Goal: Task Accomplishment & Management: Manage account settings

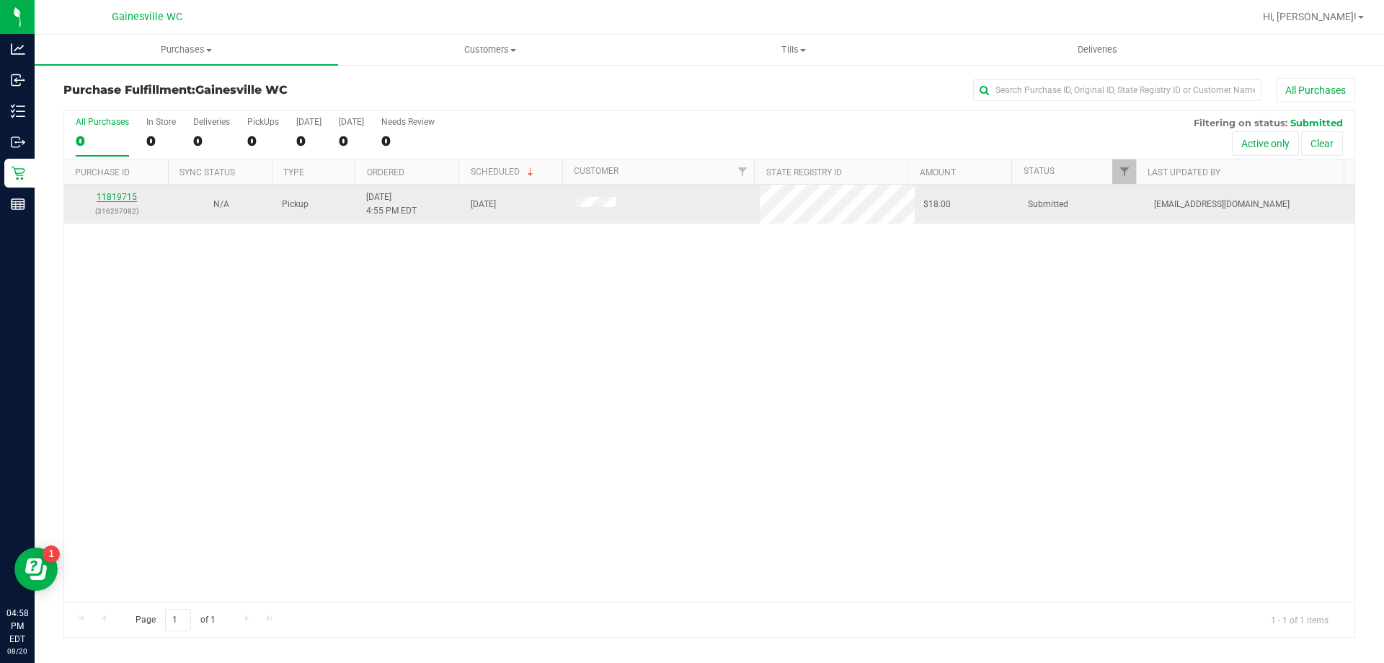
click at [129, 200] on link "11819715" at bounding box center [117, 197] width 40 height 10
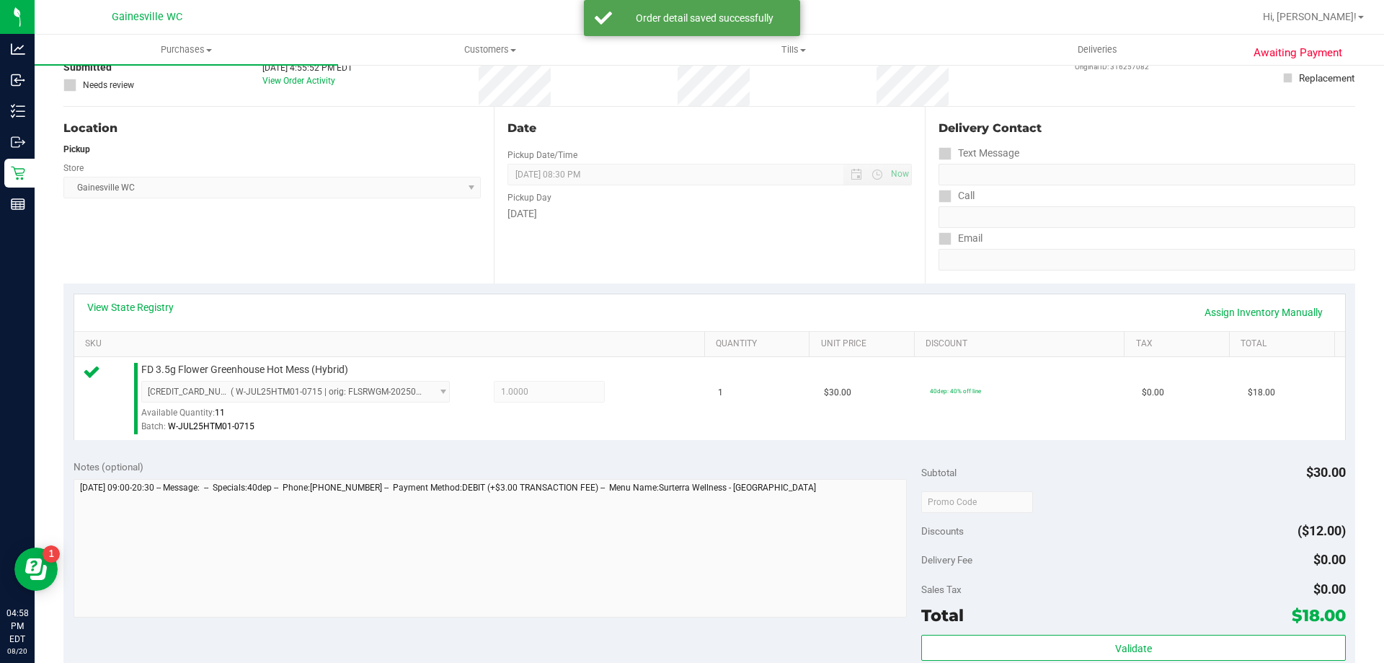
scroll to position [216, 0]
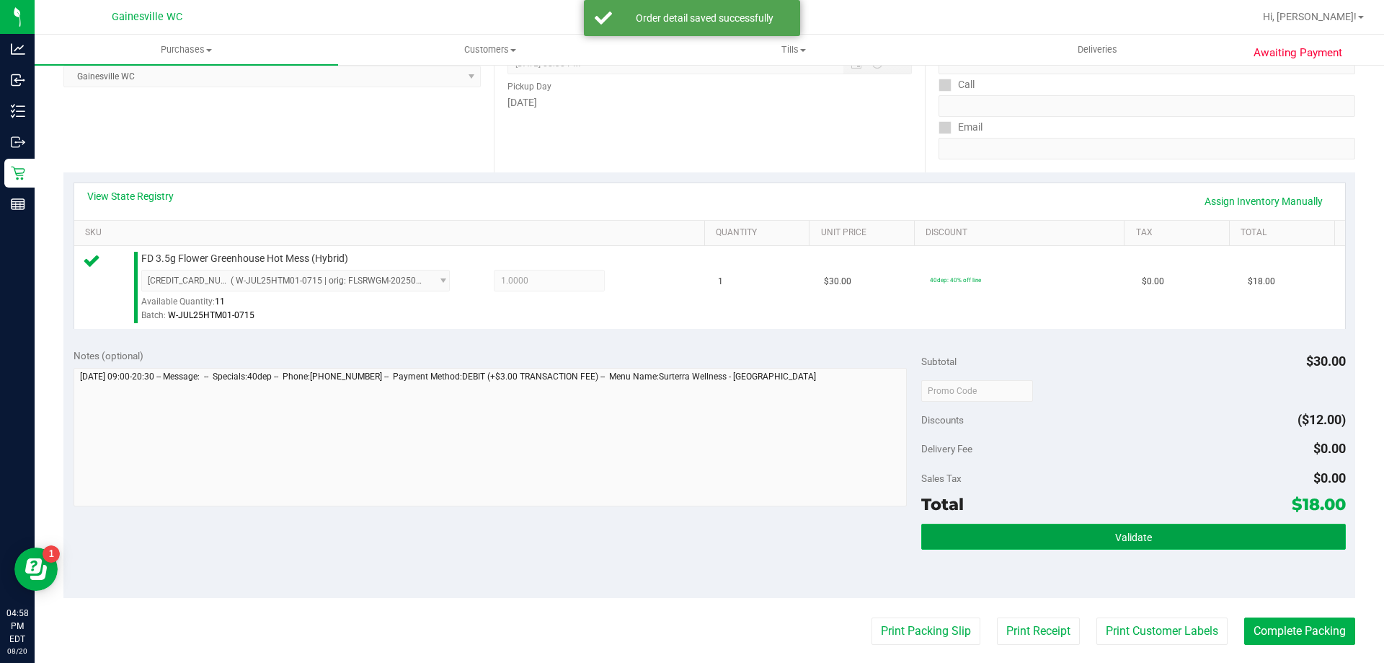
click at [1031, 536] on button "Validate" at bounding box center [1133, 536] width 424 height 26
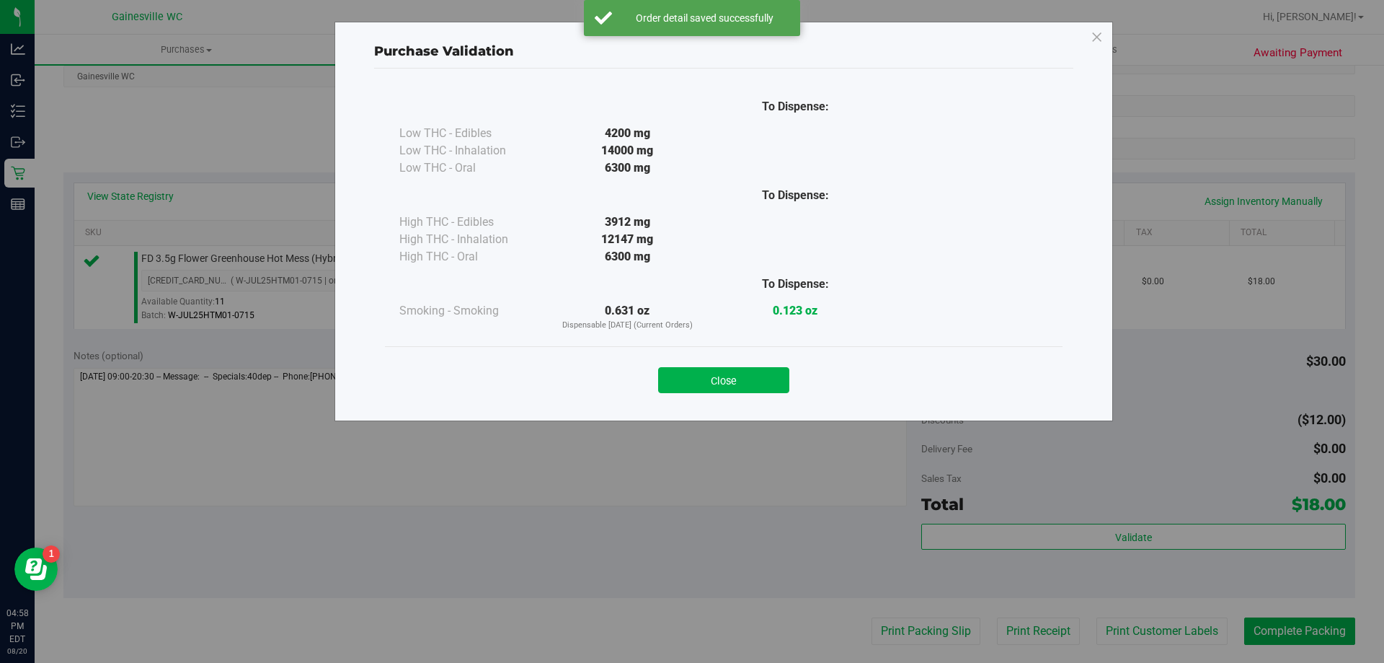
drag, startPoint x: 728, startPoint y: 373, endPoint x: 736, endPoint y: 376, distance: 8.4
click at [729, 373] on button "Close" at bounding box center [723, 380] width 131 height 26
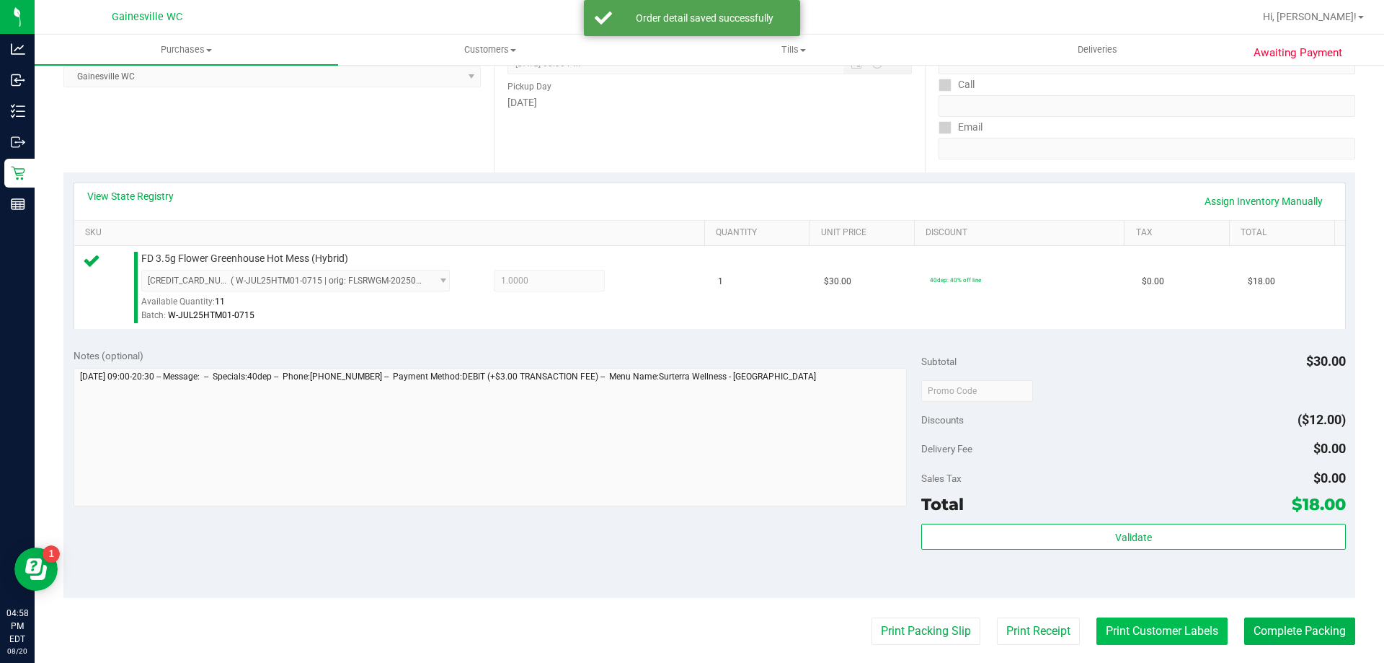
click at [1106, 621] on button "Print Customer Labels" at bounding box center [1162, 630] width 131 height 27
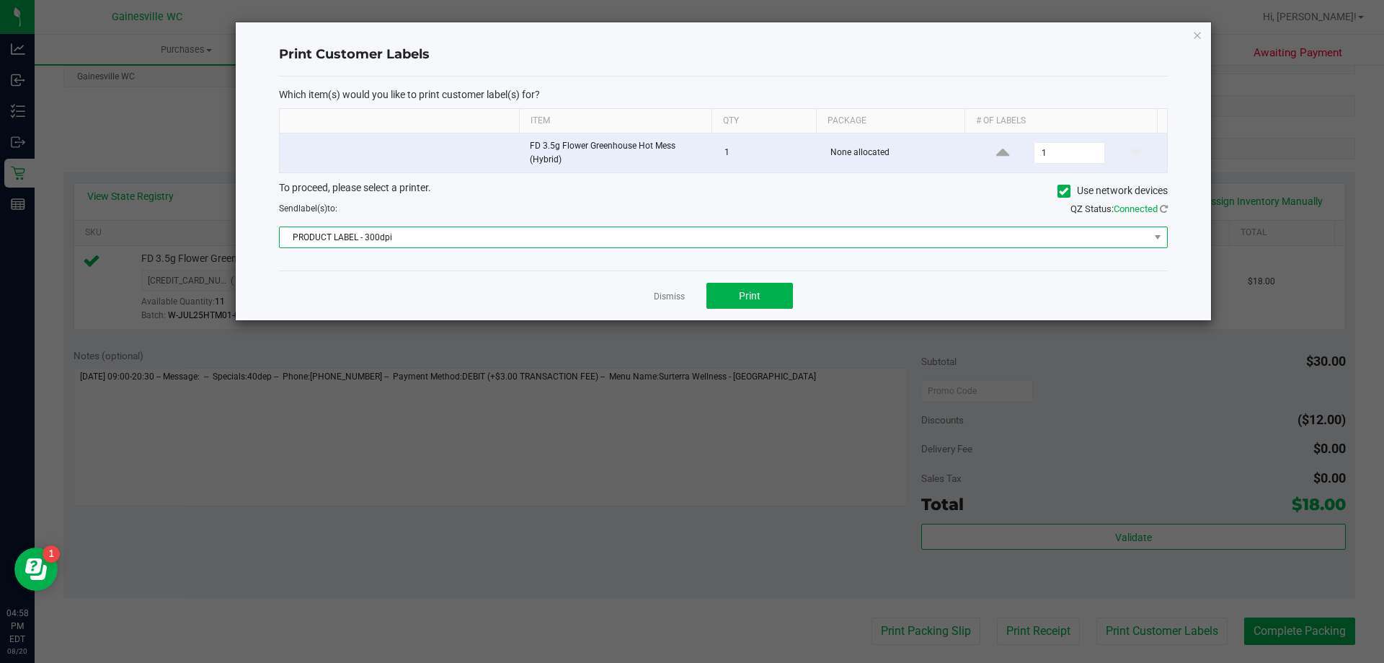
click at [579, 235] on span "PRODUCT LABEL - 300dpi" at bounding box center [714, 237] width 869 height 20
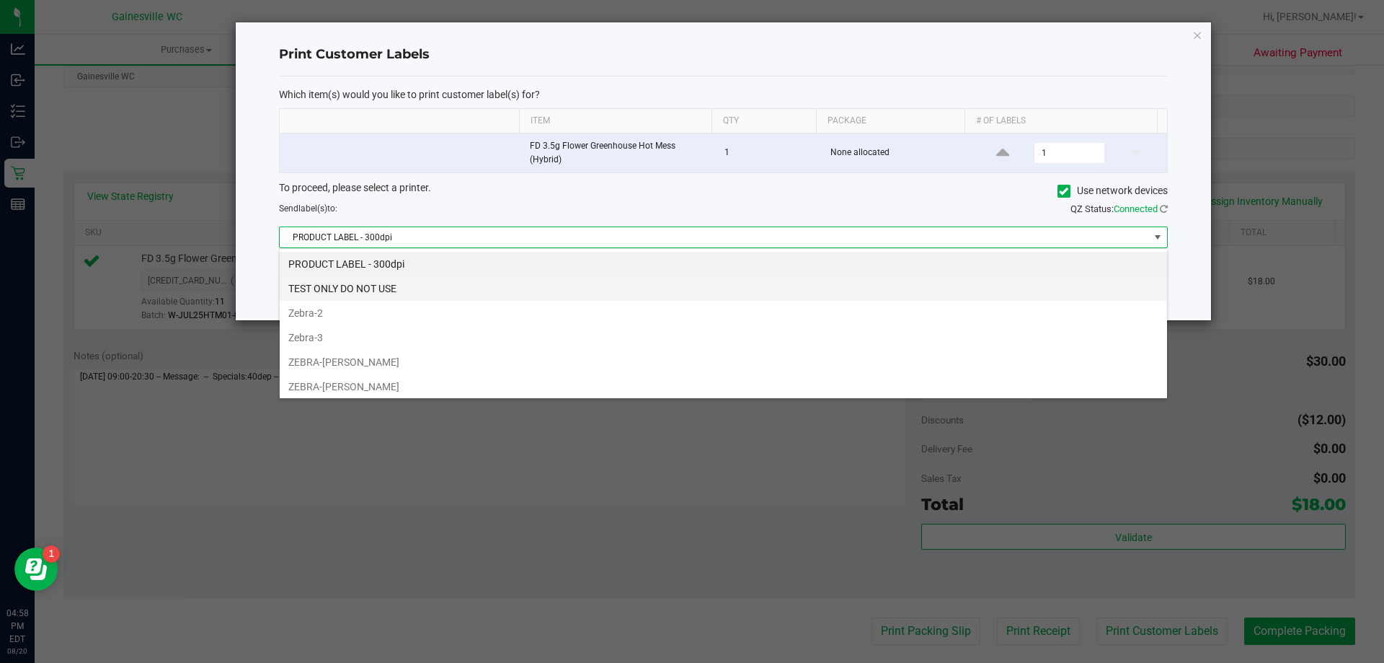
scroll to position [22, 888]
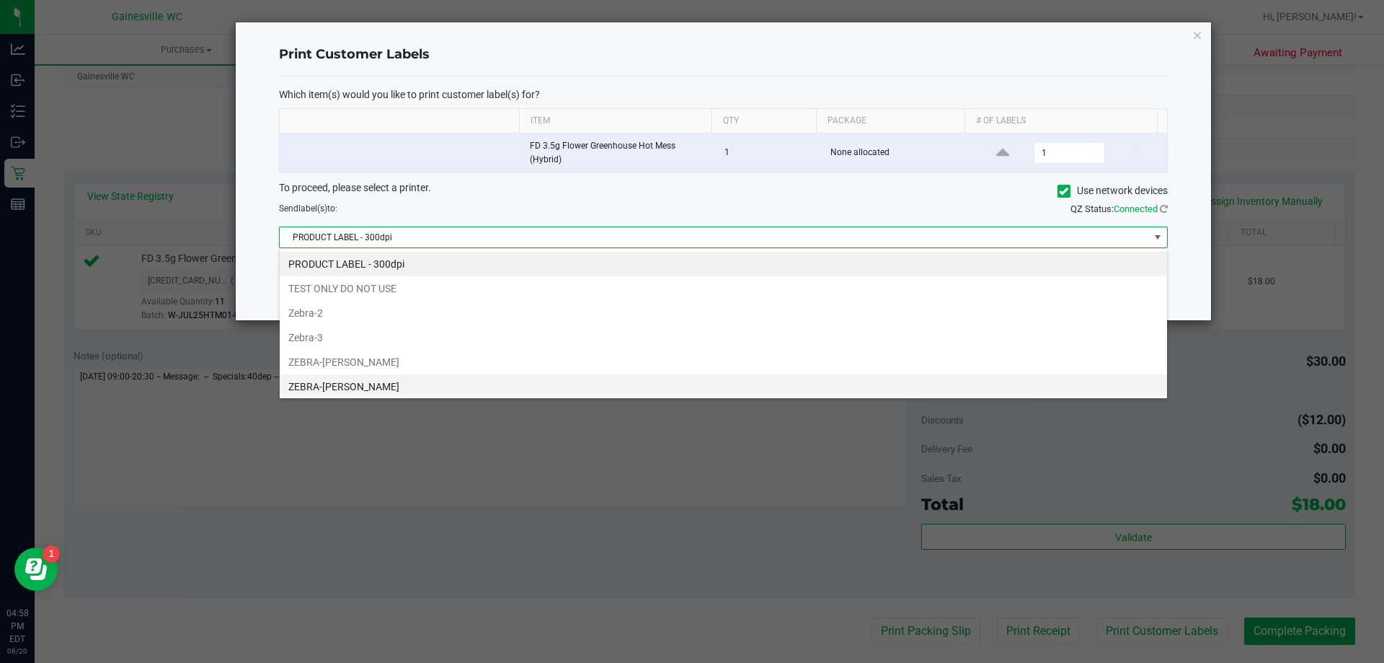
click at [389, 386] on li "ZEBRA-[PERSON_NAME]" at bounding box center [723, 386] width 887 height 25
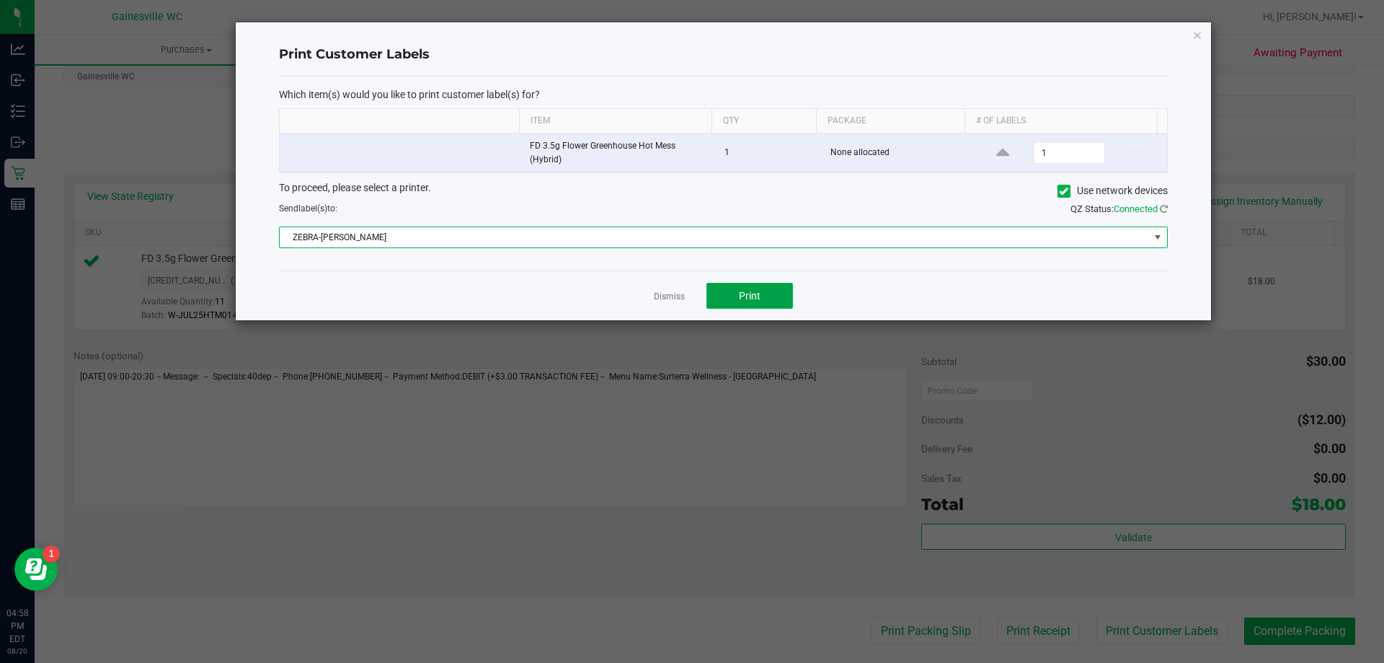
click at [782, 293] on button "Print" at bounding box center [750, 296] width 87 height 26
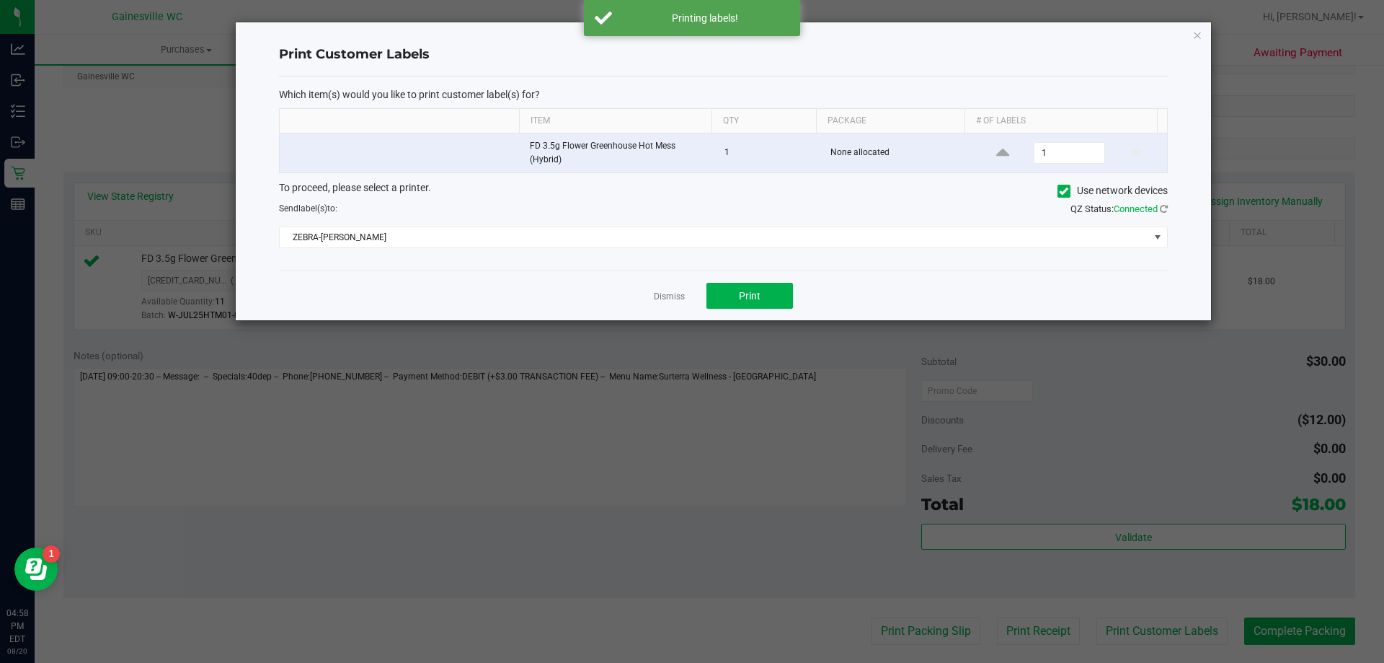
click at [673, 283] on div "Dismiss Print" at bounding box center [723, 295] width 889 height 50
click at [668, 294] on link "Dismiss" at bounding box center [669, 297] width 31 height 12
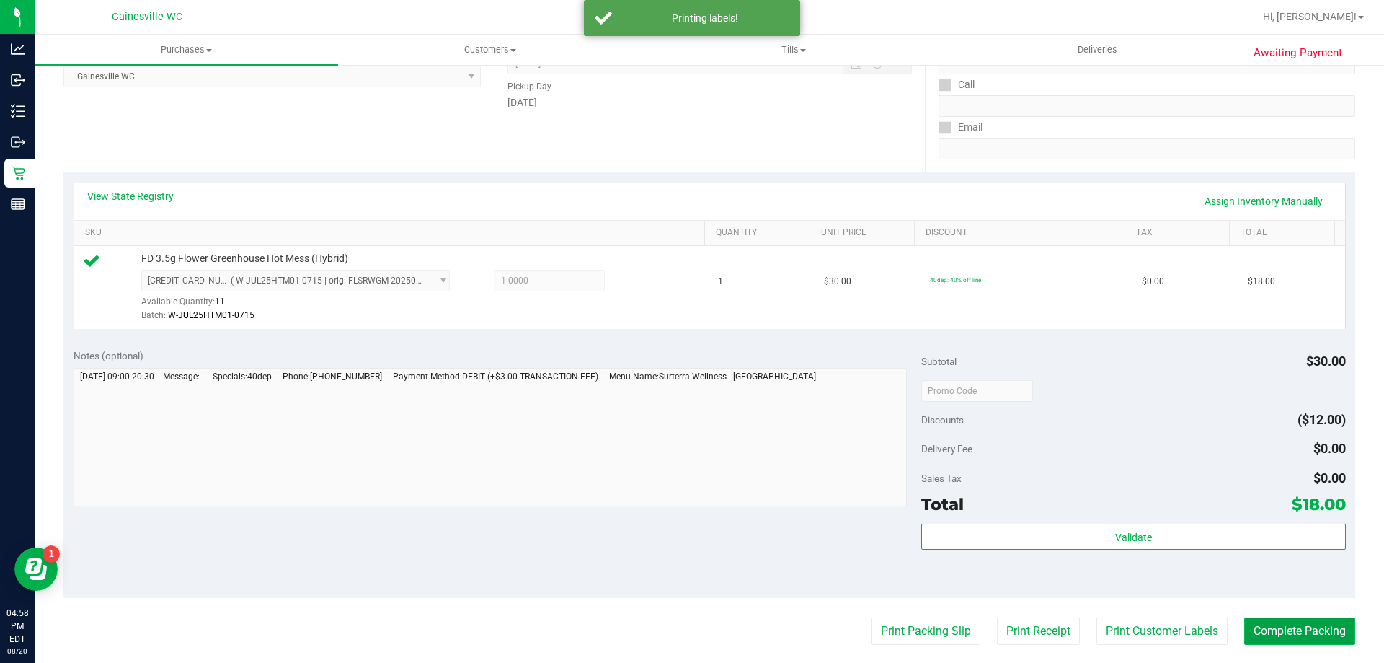
click at [1269, 629] on button "Complete Packing" at bounding box center [1299, 630] width 111 height 27
